Goal: Check status

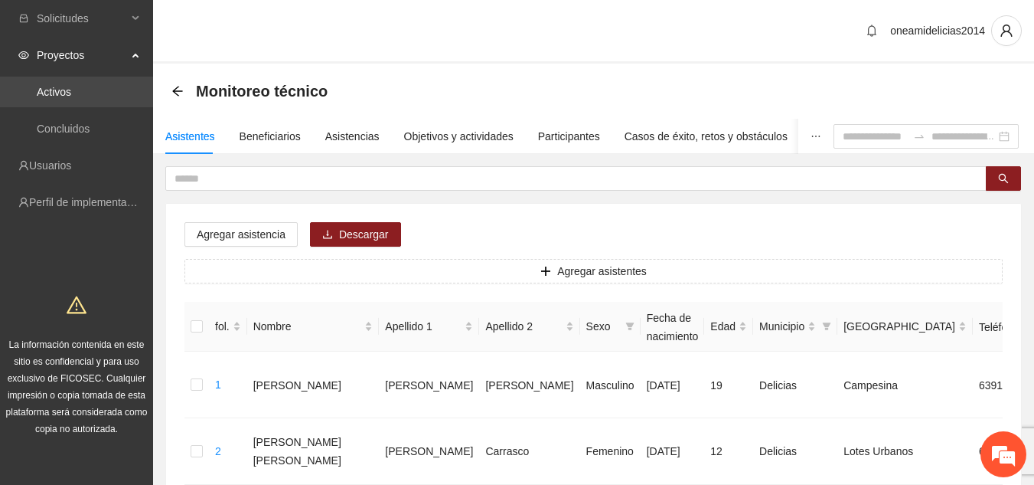
click at [71, 87] on link "Activos" at bounding box center [54, 92] width 34 height 12
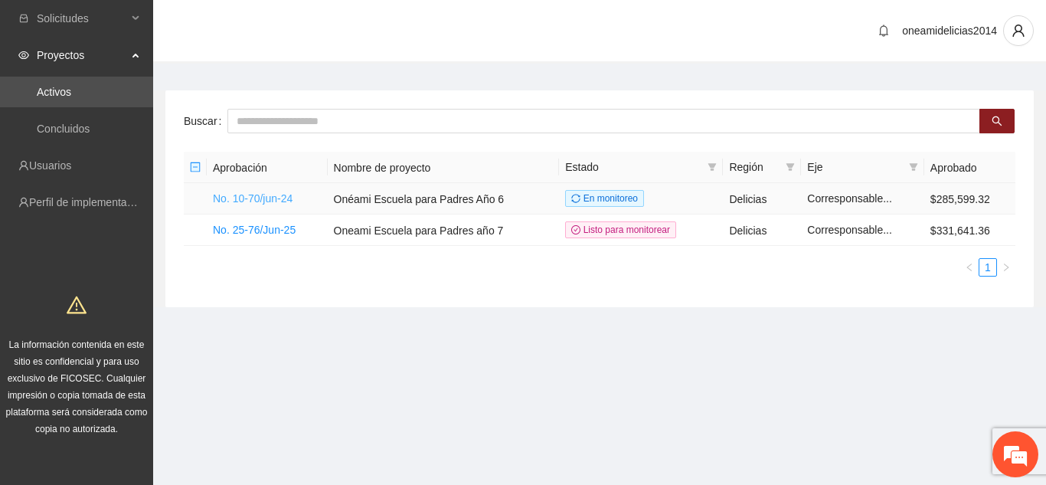
click at [273, 194] on font "No. 10-70/jun-24" at bounding box center [253, 198] width 80 height 12
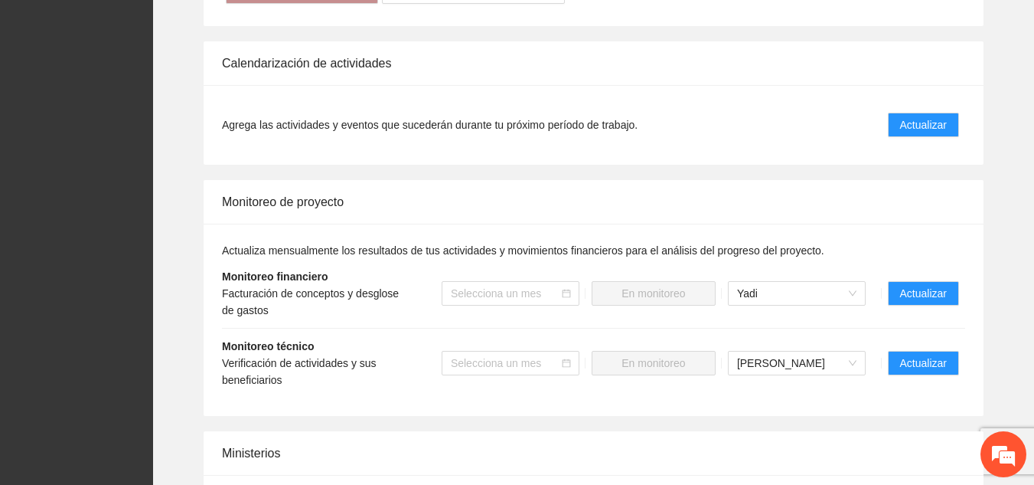
scroll to position [1475, 0]
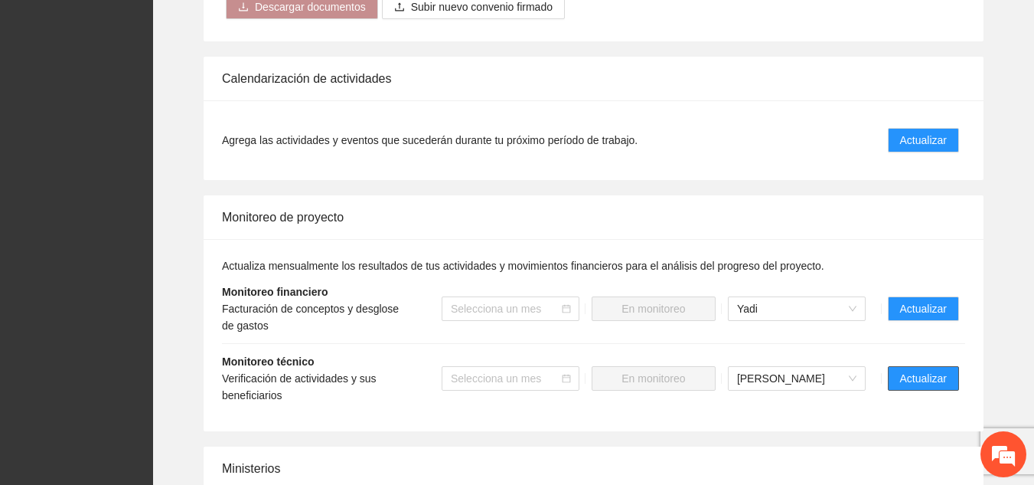
click at [910, 372] on font "Actualizar" at bounding box center [923, 378] width 47 height 12
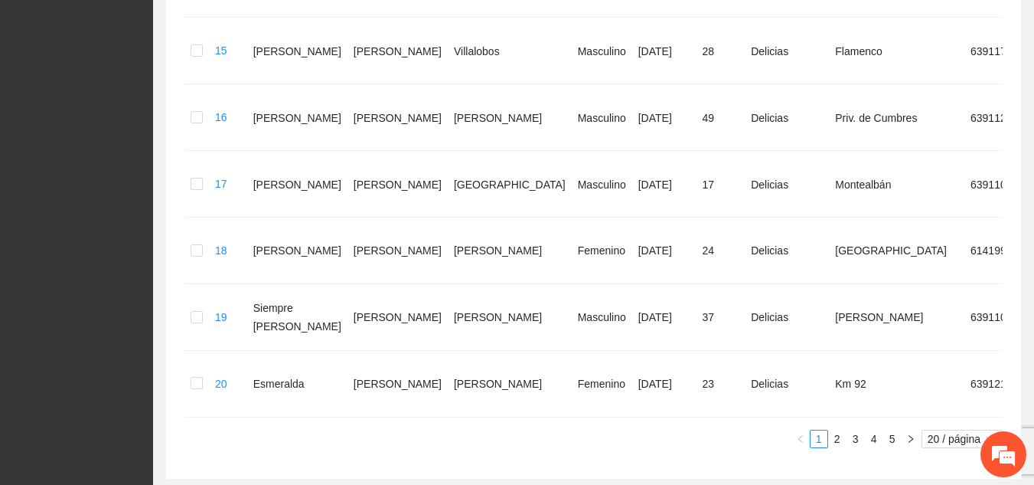
scroll to position [1296, 0]
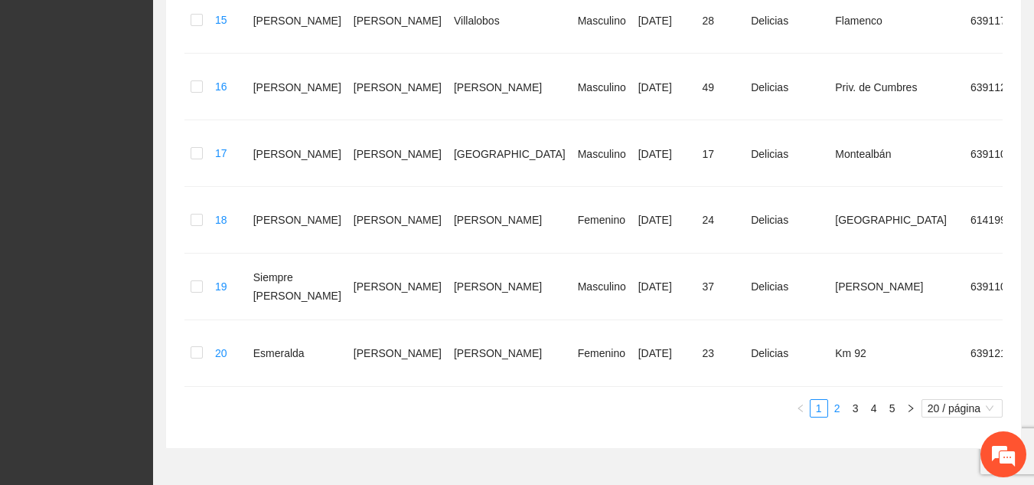
click at [838, 402] on font "2" at bounding box center [838, 408] width 6 height 12
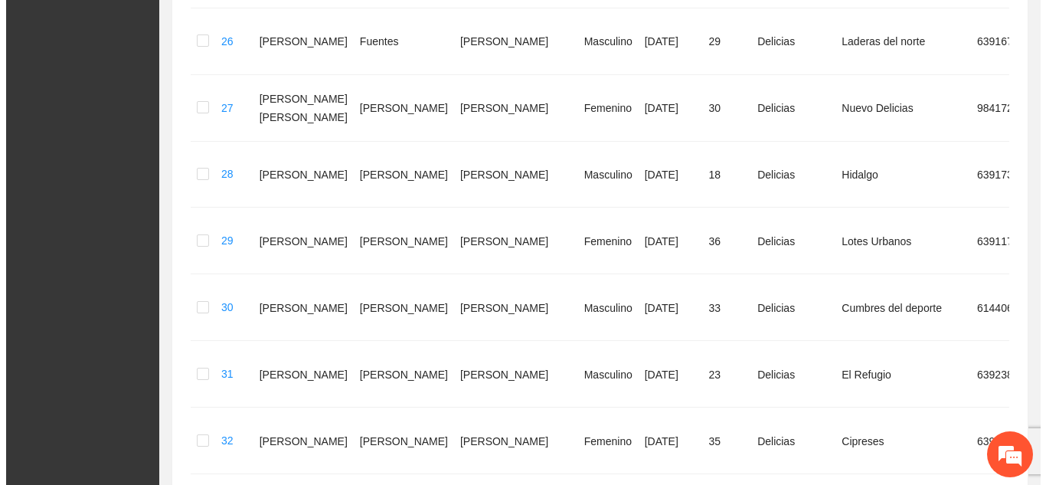
scroll to position [609, 0]
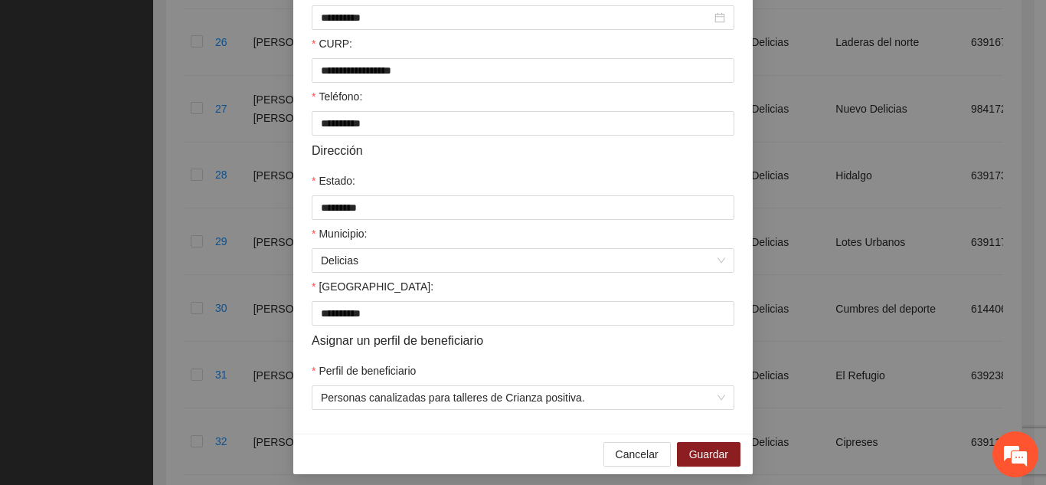
scroll to position [405, 0]
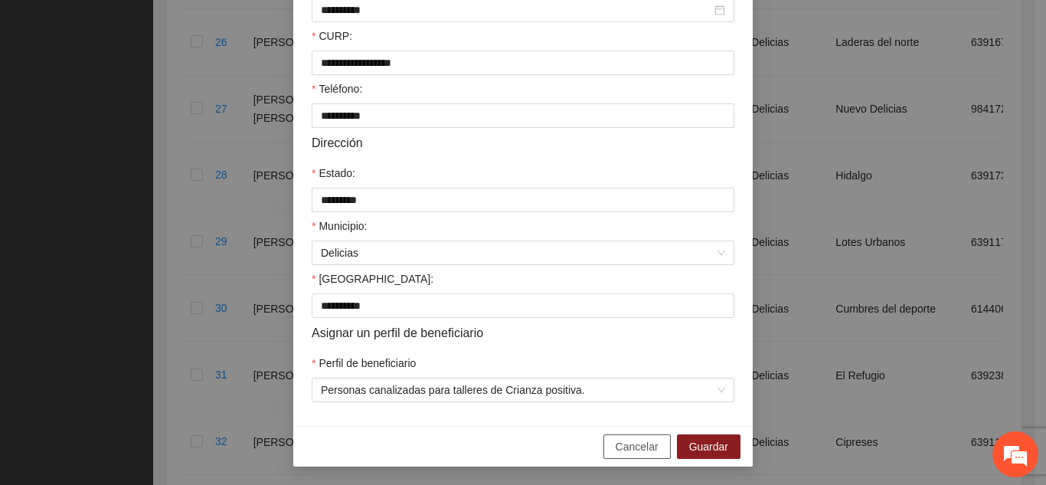
click at [649, 440] on font "Cancelar" at bounding box center [637, 446] width 43 height 12
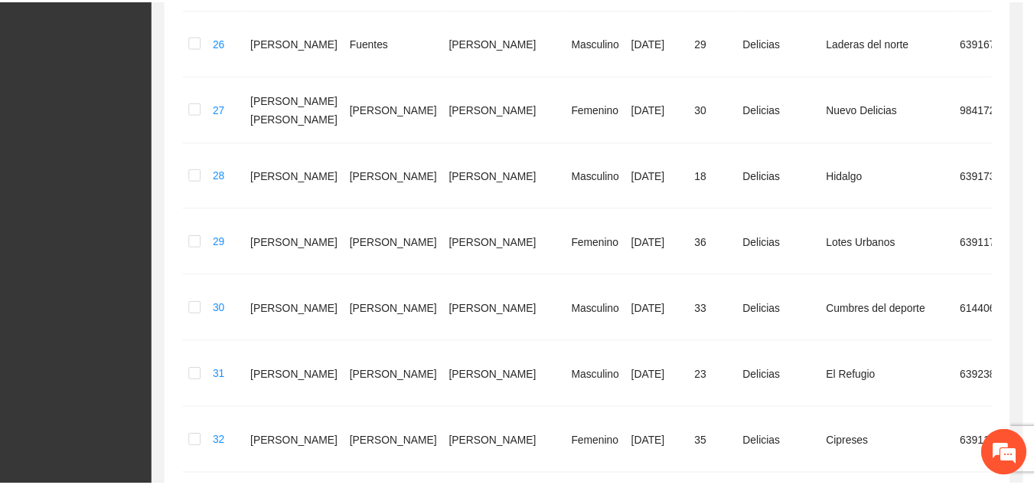
scroll to position [328, 0]
